Goal: Transaction & Acquisition: Obtain resource

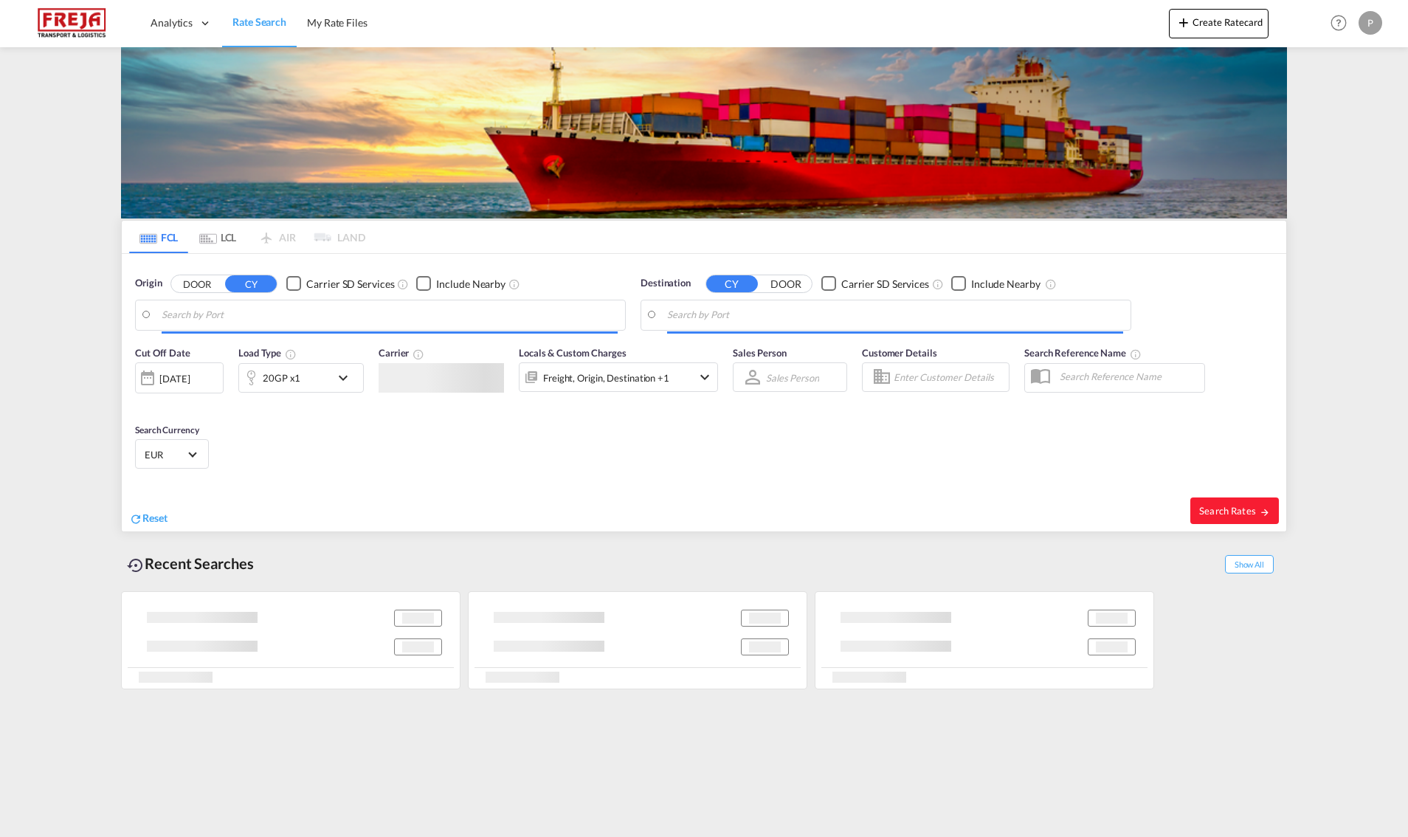
type input "[GEOGRAPHIC_DATA], [GEOGRAPHIC_DATA]"
type input "[GEOGRAPHIC_DATA], DKAAL"
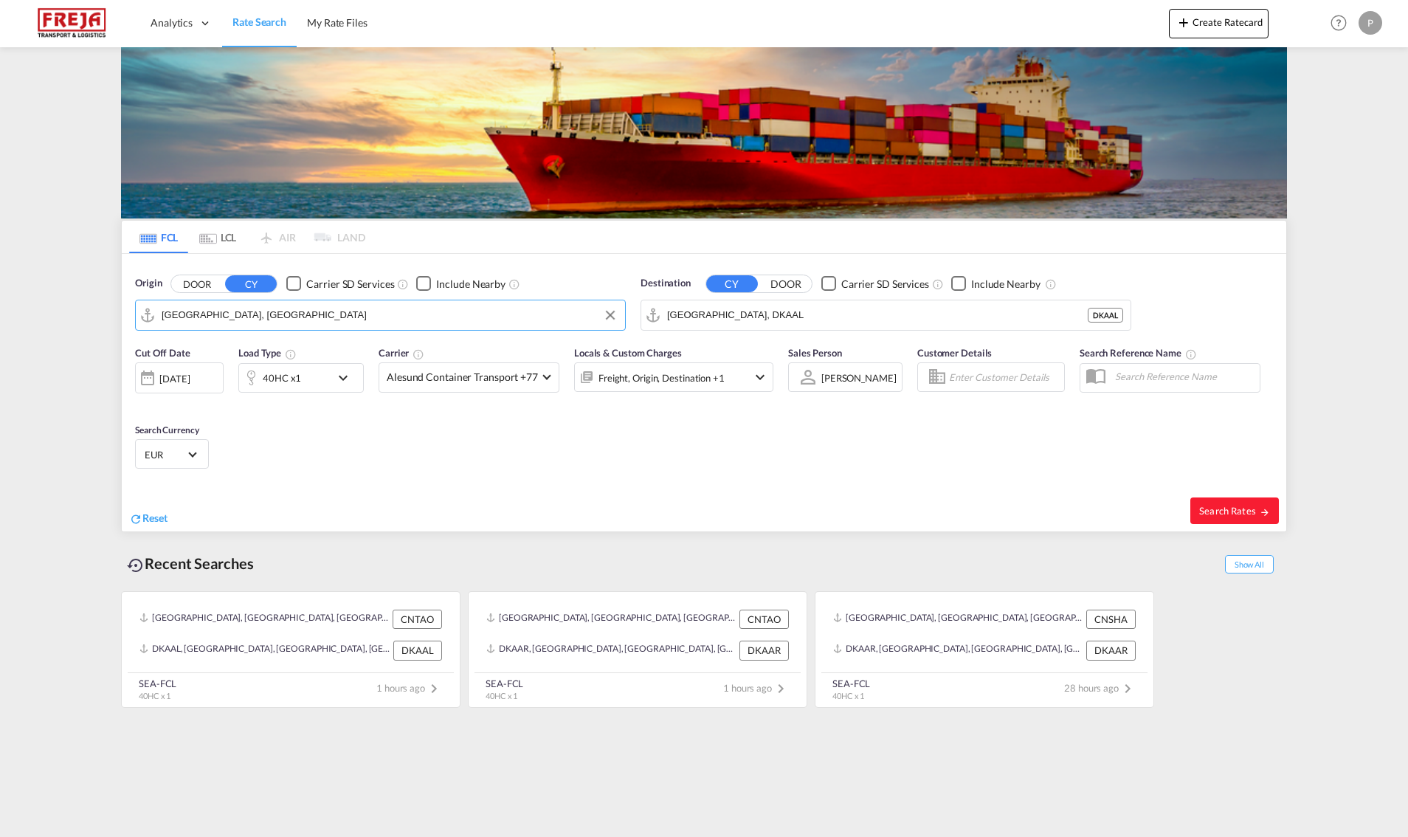
click at [374, 308] on input "[GEOGRAPHIC_DATA], [GEOGRAPHIC_DATA]" at bounding box center [390, 315] width 456 height 22
click at [260, 345] on div "Aarhus [GEOGRAPHIC_DATA] DKAAR" at bounding box center [276, 356] width 280 height 44
type input "[GEOGRAPHIC_DATA], [GEOGRAPHIC_DATA]"
click at [787, 314] on input "[GEOGRAPHIC_DATA], DKAAL" at bounding box center [895, 315] width 456 height 22
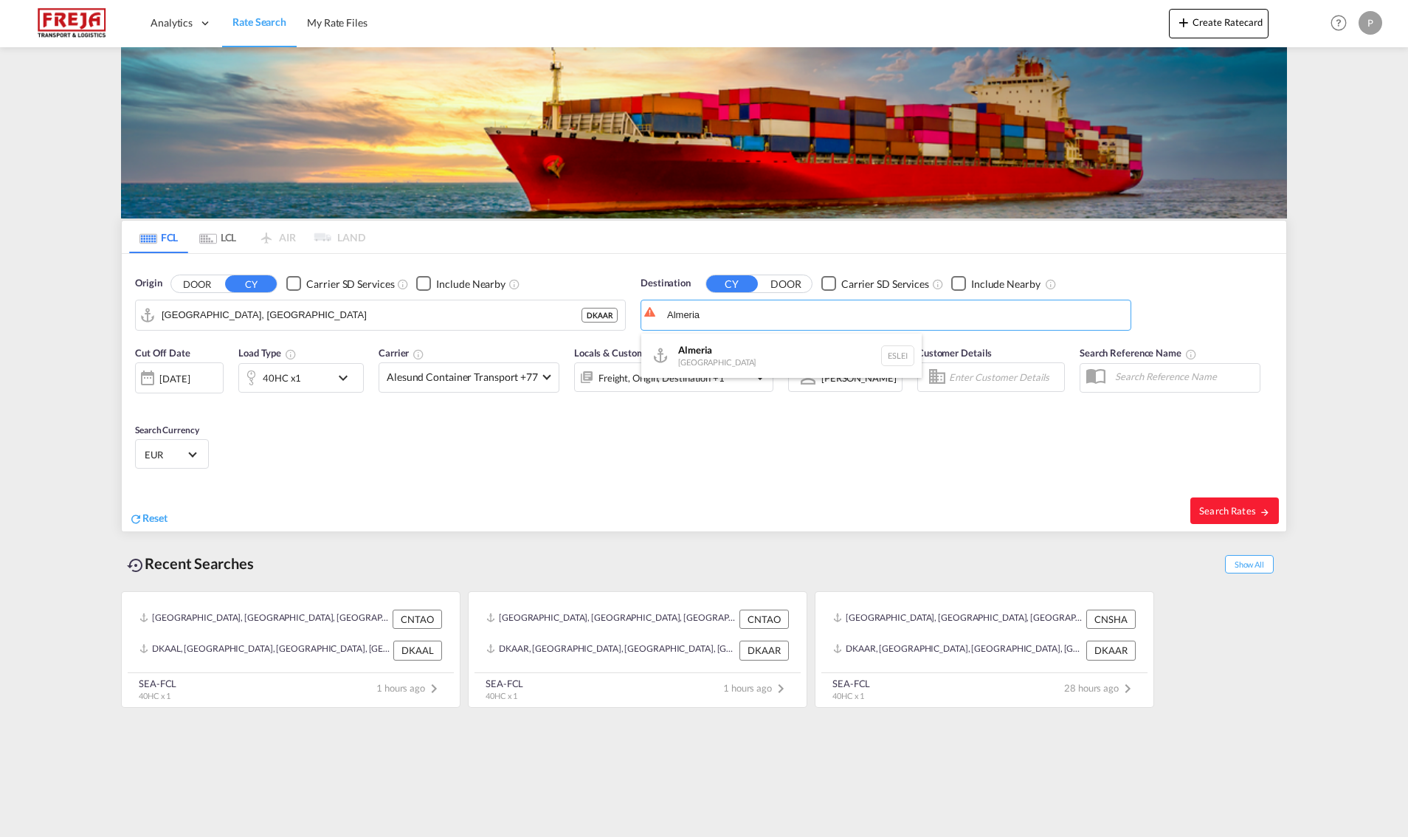
click at [769, 348] on div "Almeria [GEOGRAPHIC_DATA] ESLEI" at bounding box center [781, 356] width 280 height 44
type input "Almeria, ESLEI"
click at [1206, 505] on span "Search Rates" at bounding box center [1234, 511] width 71 height 12
type input "DKAAR to ESLEI / [DATE]"
